Goal: Navigation & Orientation: Understand site structure

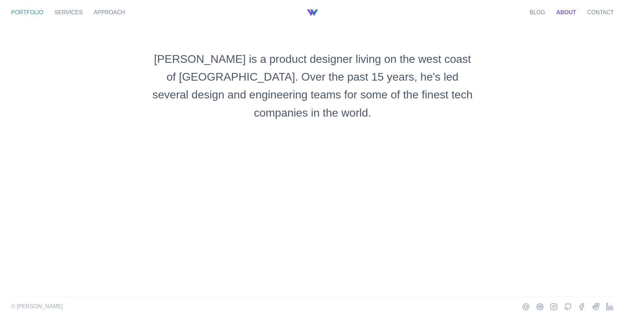
click at [36, 11] on link "Portfolio" at bounding box center [27, 12] width 32 height 6
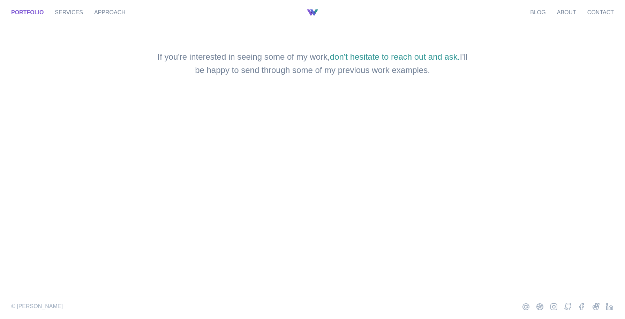
click at [71, 16] on li "Services" at bounding box center [69, 12] width 28 height 25
click at [73, 10] on link "Services" at bounding box center [69, 12] width 28 height 6
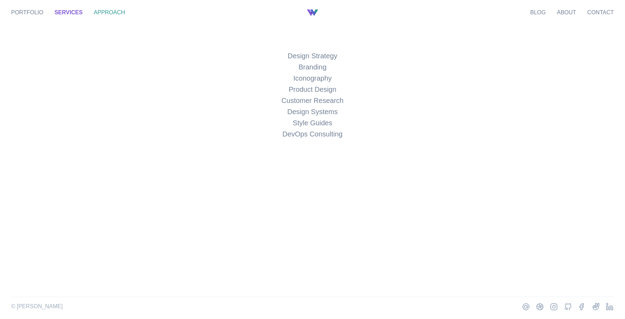
click at [102, 14] on link "Approach" at bounding box center [109, 12] width 31 height 6
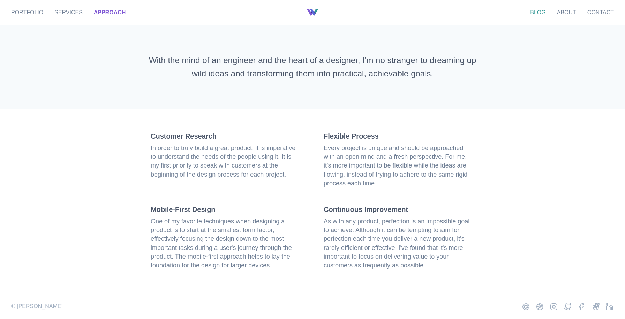
click at [542, 13] on link "Blog" at bounding box center [537, 12] width 15 height 6
